Goal: Task Accomplishment & Management: Complete application form

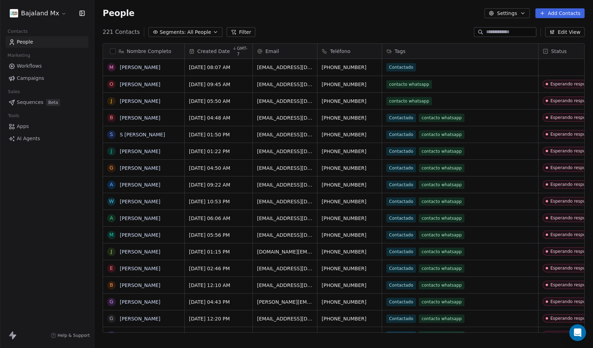
scroll to position [301, 493]
click at [48, 12] on html "Bajaland Mx Contacts People Marketing Workflows Campaigns Sales Sequences Beta …" at bounding box center [296, 174] width 593 height 348
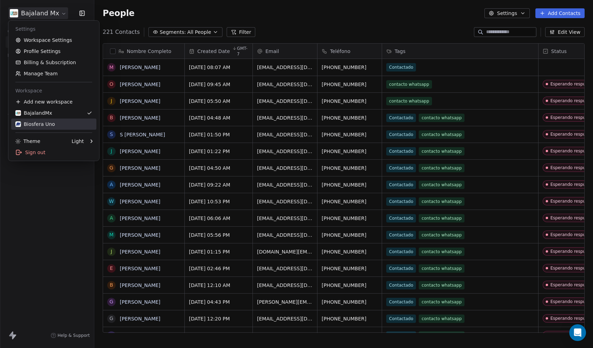
click at [47, 123] on div "Biosfera Uno" at bounding box center [34, 124] width 39 height 7
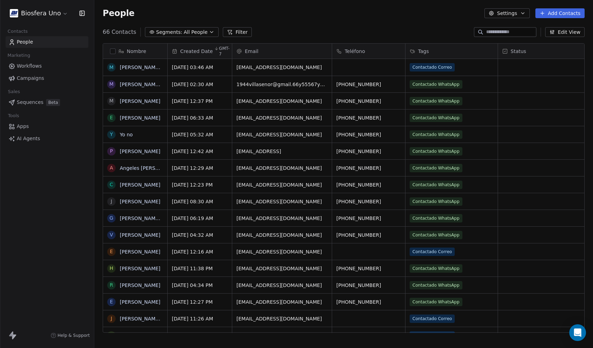
scroll to position [301, 493]
click at [560, 12] on button "Add Contacts" at bounding box center [559, 13] width 49 height 10
click at [550, 40] on span "Import from CSV" at bounding box center [558, 39] width 40 height 7
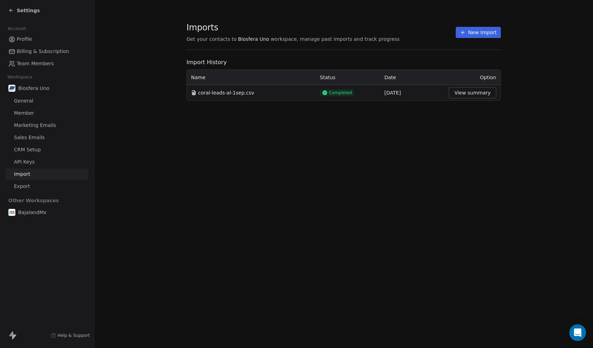
click at [484, 33] on button "New Import" at bounding box center [477, 32] width 45 height 11
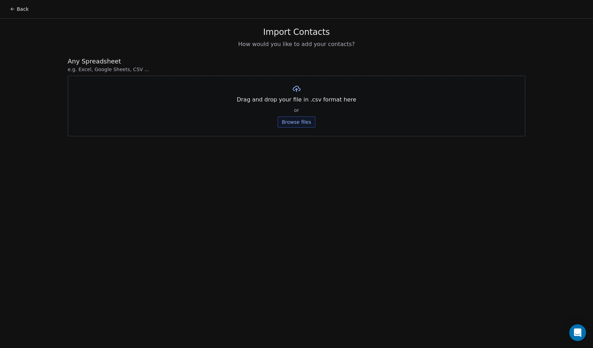
click at [306, 124] on button "Browse files" at bounding box center [296, 122] width 38 height 11
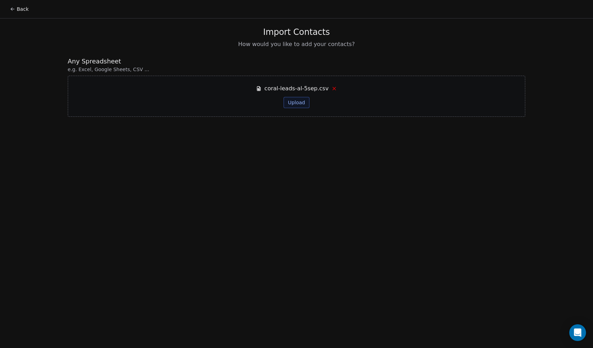
click at [290, 104] on button "Upload" at bounding box center [295, 102] width 25 height 11
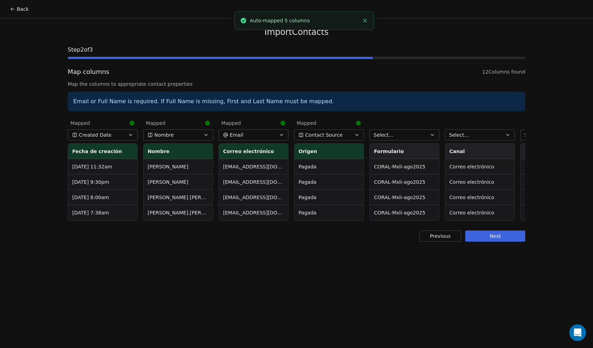
click at [308, 133] on span "Contact Source" at bounding box center [323, 135] width 37 height 7
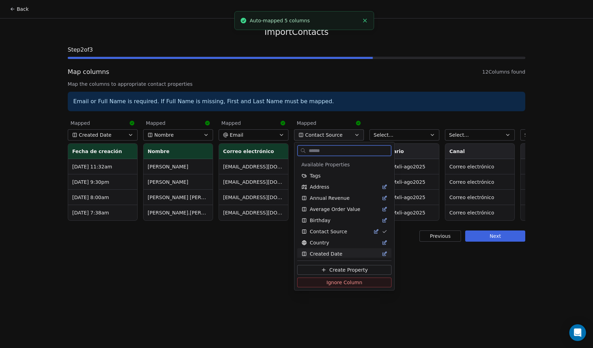
drag, startPoint x: 331, startPoint y: 282, endPoint x: 333, endPoint y: 277, distance: 5.3
click at [331, 281] on span "Ignore Column" at bounding box center [344, 282] width 36 height 7
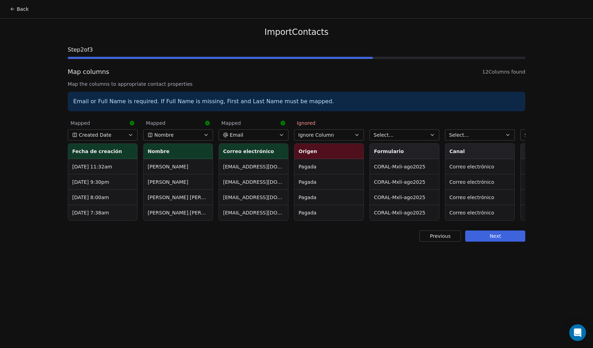
click at [390, 137] on span "Select..." at bounding box center [383, 135] width 20 height 7
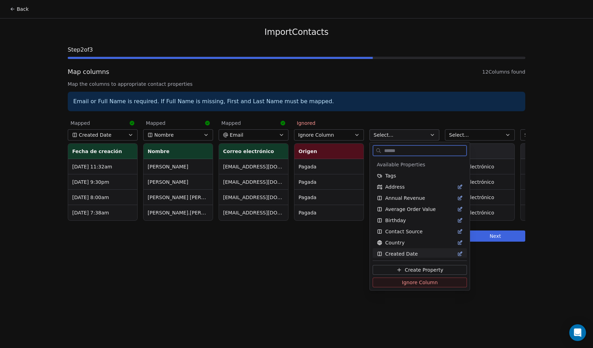
click at [402, 282] on span "Ignore Column" at bounding box center [420, 282] width 36 height 7
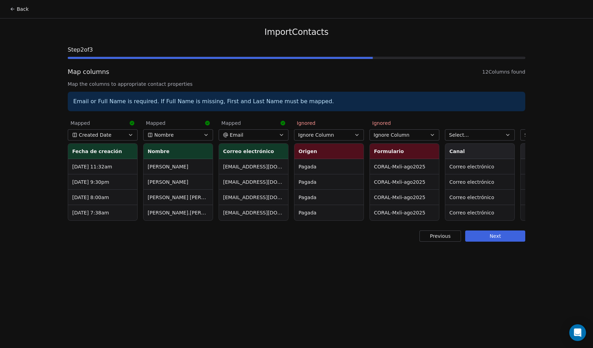
click at [469, 131] on button "Select..." at bounding box center [480, 134] width 70 height 11
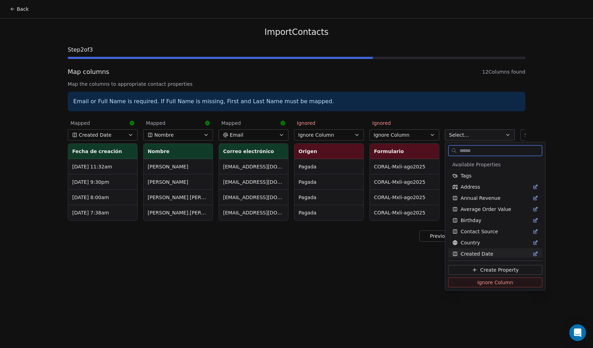
click at [478, 283] on span "Ignore Column" at bounding box center [495, 282] width 36 height 7
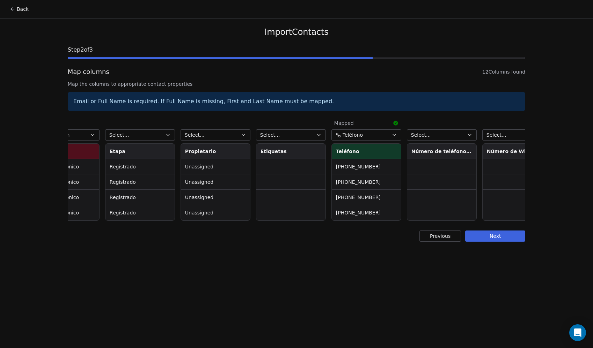
scroll to position [0, 413]
click at [161, 137] on button "Select..." at bounding box center [142, 134] width 70 height 11
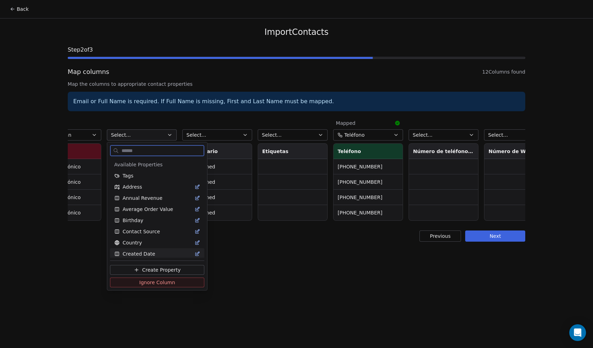
drag, startPoint x: 153, startPoint y: 282, endPoint x: 152, endPoint y: 276, distance: 5.9
click at [153, 281] on span "Ignore Column" at bounding box center [157, 282] width 36 height 7
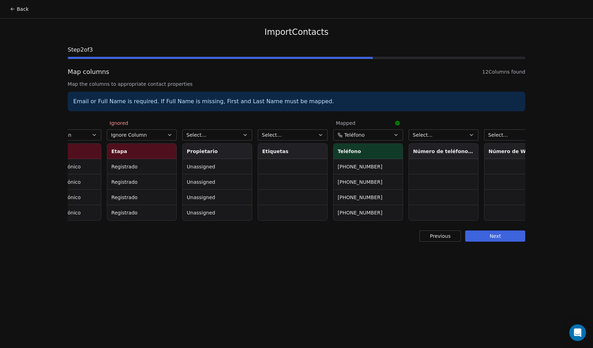
click at [233, 134] on button "Select..." at bounding box center [217, 134] width 70 height 11
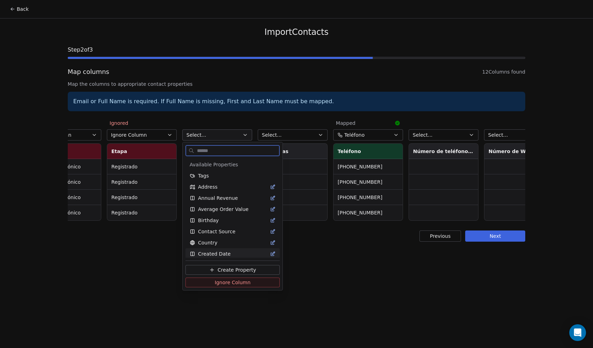
click at [226, 282] on span "Ignore Column" at bounding box center [233, 282] width 36 height 7
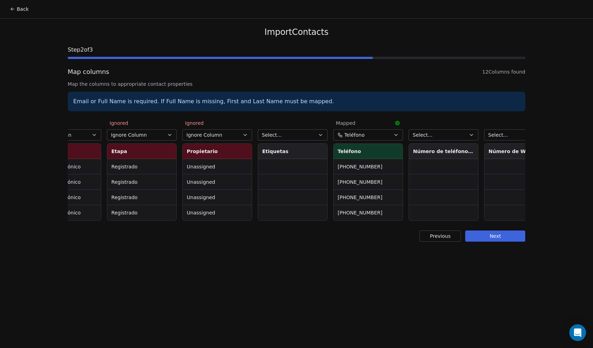
click at [294, 135] on button "Select..." at bounding box center [293, 134] width 70 height 11
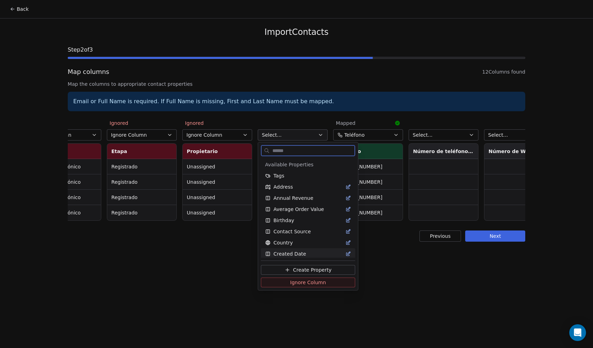
click at [304, 283] on span "Ignore Column" at bounding box center [308, 282] width 36 height 7
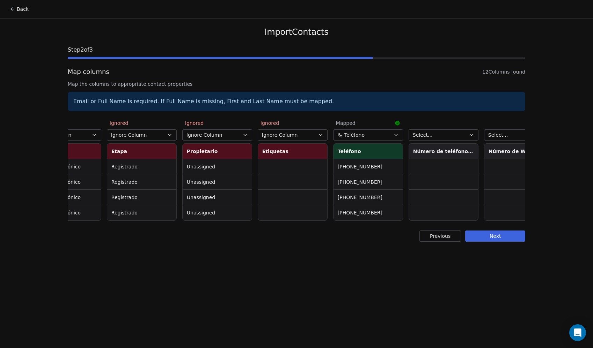
click at [430, 134] on span "Select..." at bounding box center [423, 135] width 20 height 7
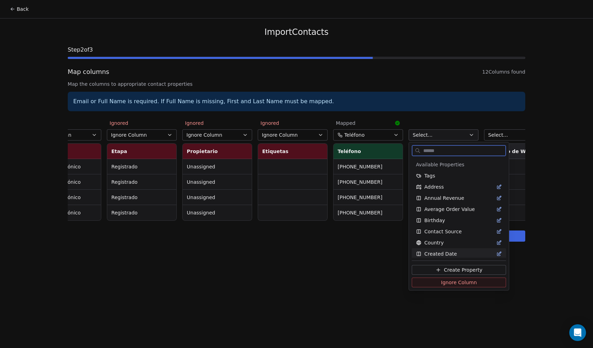
click at [436, 284] on button "Ignore Column" at bounding box center [459, 283] width 94 height 10
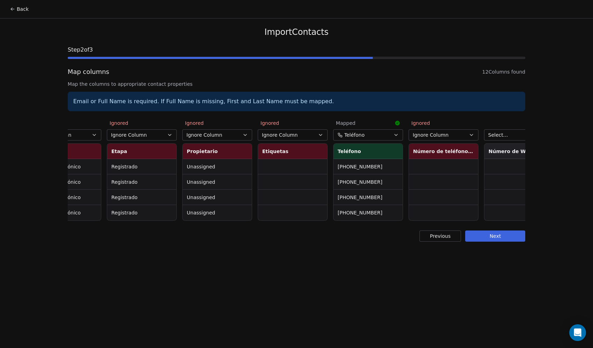
click at [502, 136] on span "Select..." at bounding box center [498, 135] width 20 height 7
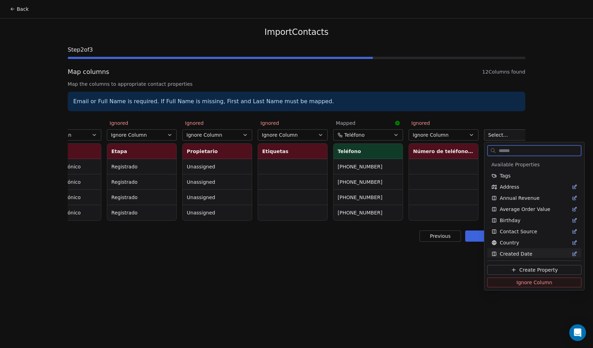
click at [512, 281] on button "Ignore Column" at bounding box center [534, 283] width 94 height 10
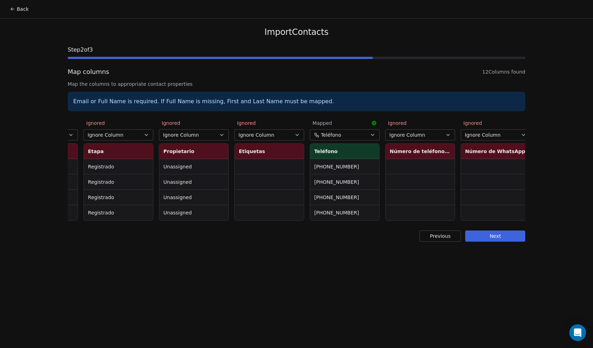
scroll to position [0, 442]
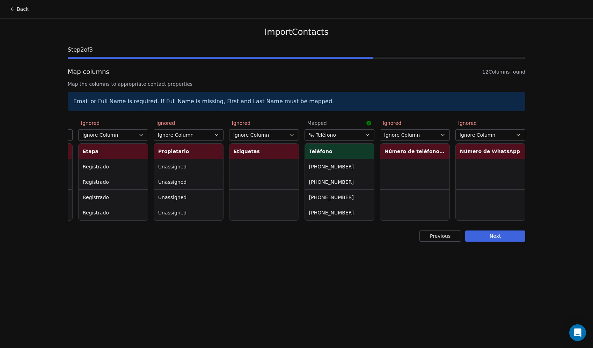
click at [490, 240] on button "Next" at bounding box center [495, 236] width 60 height 11
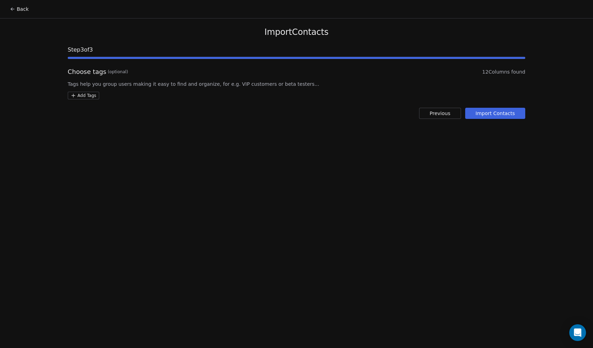
click at [499, 111] on button "Import Contacts" at bounding box center [495, 113] width 60 height 11
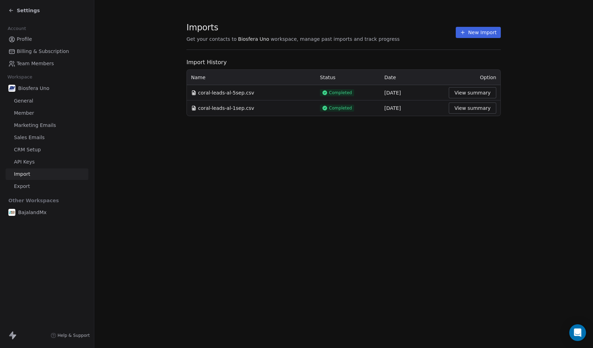
click at [17, 12] on span "Settings" at bounding box center [28, 10] width 23 height 7
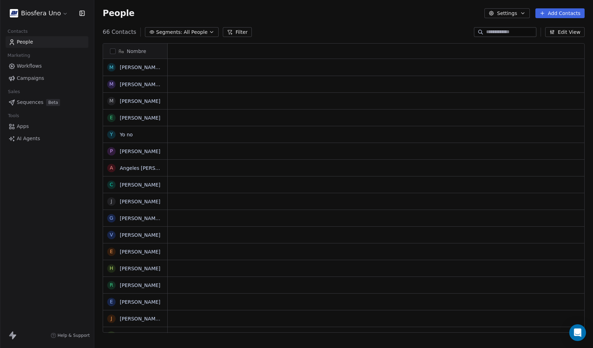
scroll to position [301, 493]
